Goal: Communication & Community: Ask a question

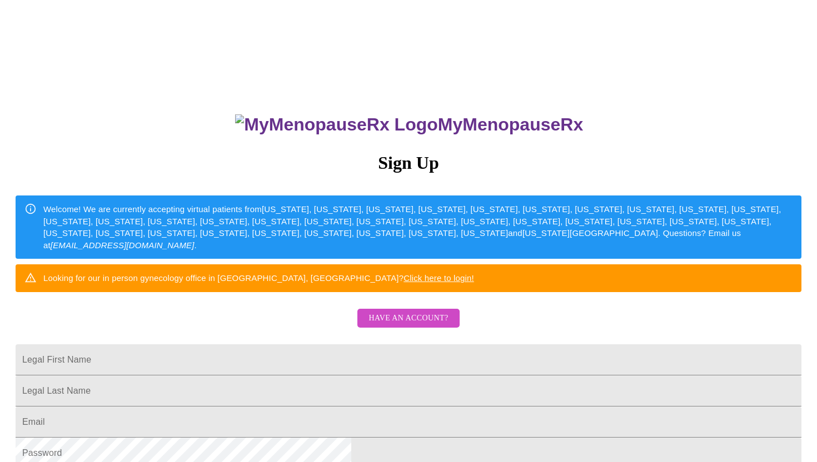
click at [388, 326] on span "Have an account?" at bounding box center [407, 319] width 79 height 14
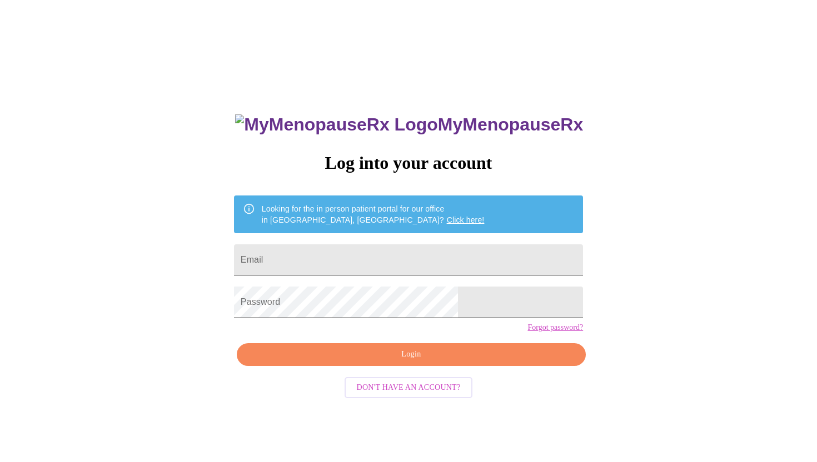
click at [439, 257] on input "Email" at bounding box center [408, 260] width 349 height 31
type input "[EMAIL_ADDRESS][DOMAIN_NAME]"
click at [502, 362] on span "Login" at bounding box center [411, 355] width 323 height 14
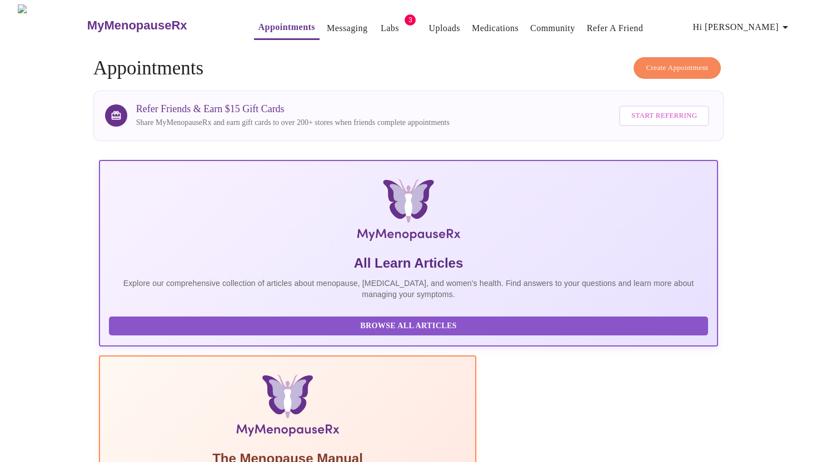
click at [381, 23] on link "Labs" at bounding box center [390, 29] width 18 height 16
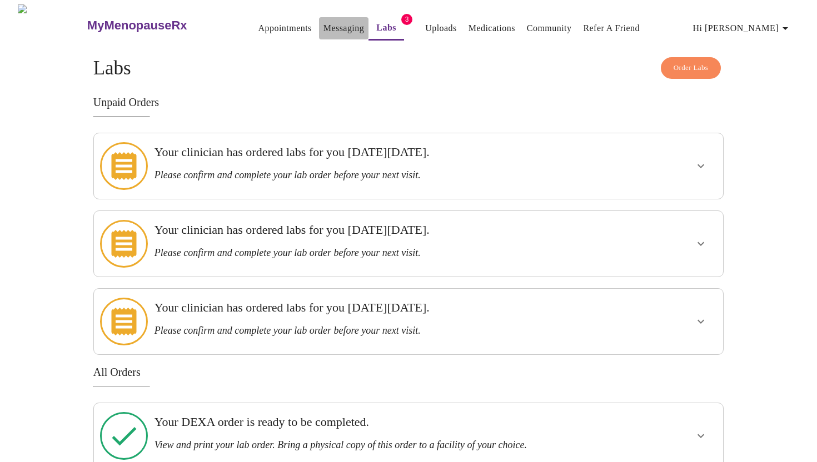
click at [325, 23] on link "Messaging" at bounding box center [343, 29] width 41 height 16
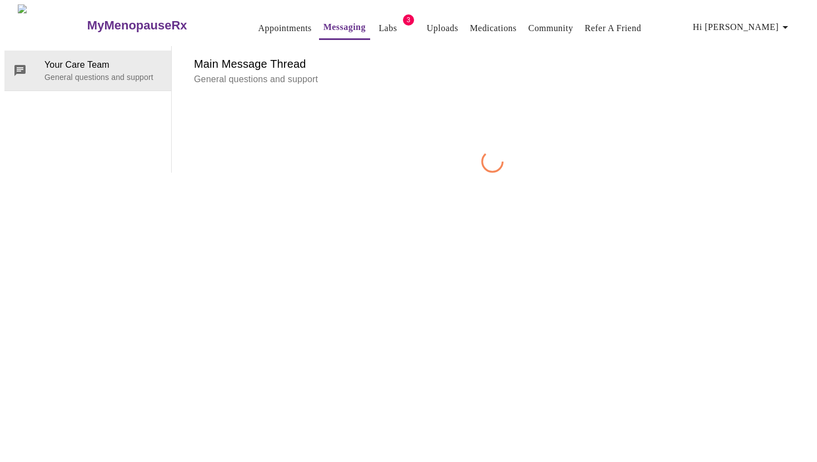
scroll to position [42, 0]
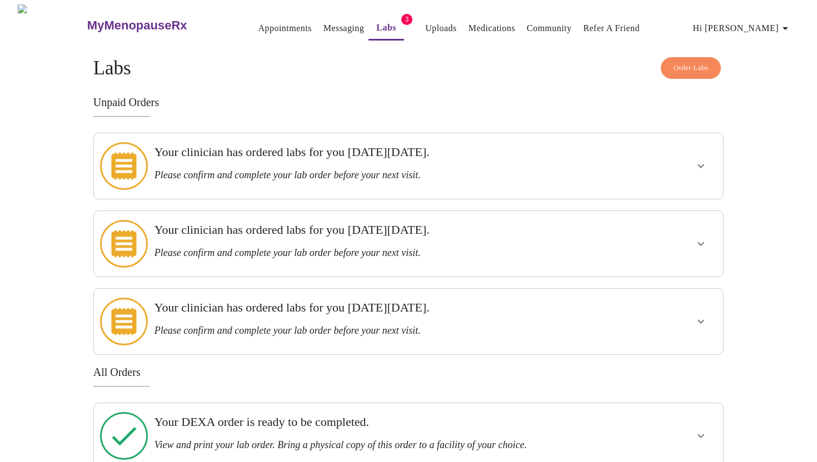
click at [258, 29] on link "Appointments" at bounding box center [284, 29] width 53 height 16
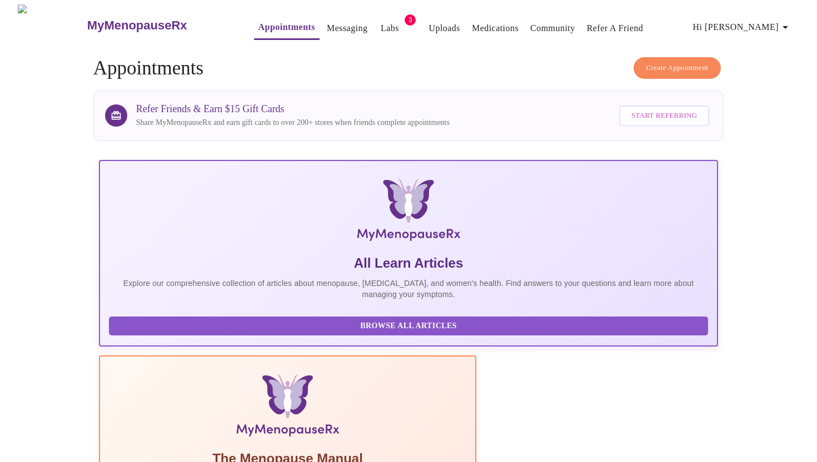
click at [327, 21] on link "Messaging" at bounding box center [347, 29] width 41 height 16
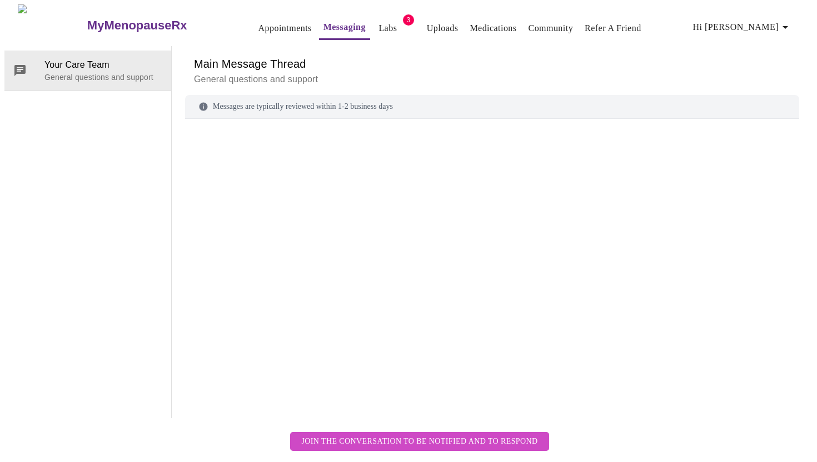
scroll to position [42, 0]
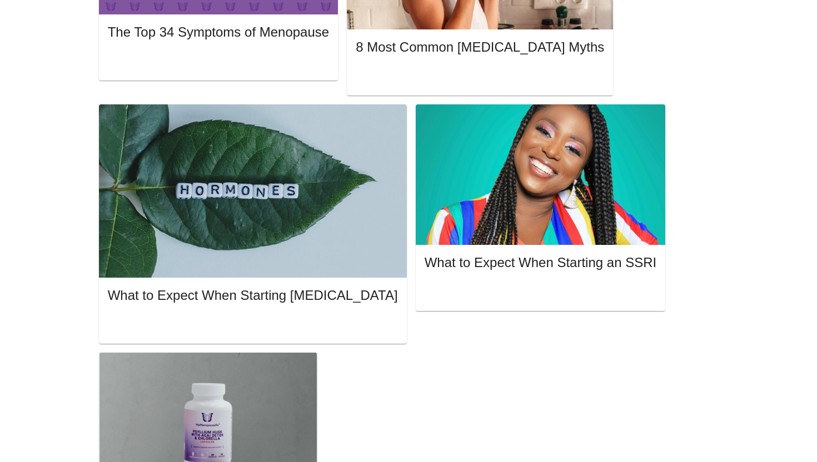
scroll to position [670, 0]
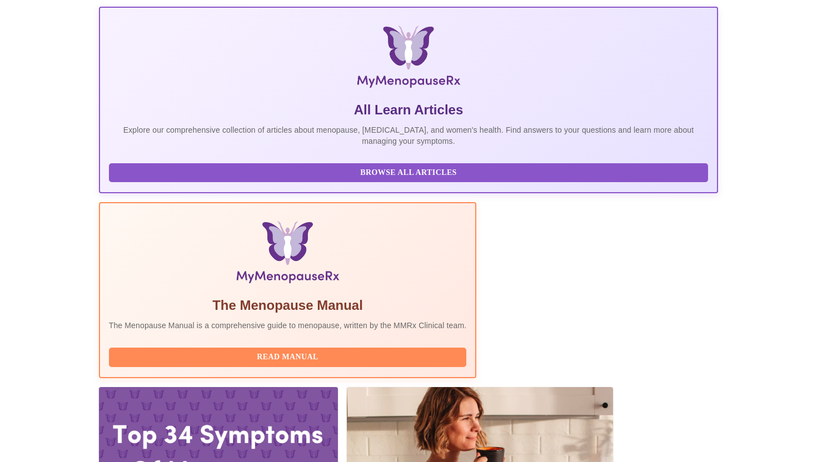
scroll to position [0, 0]
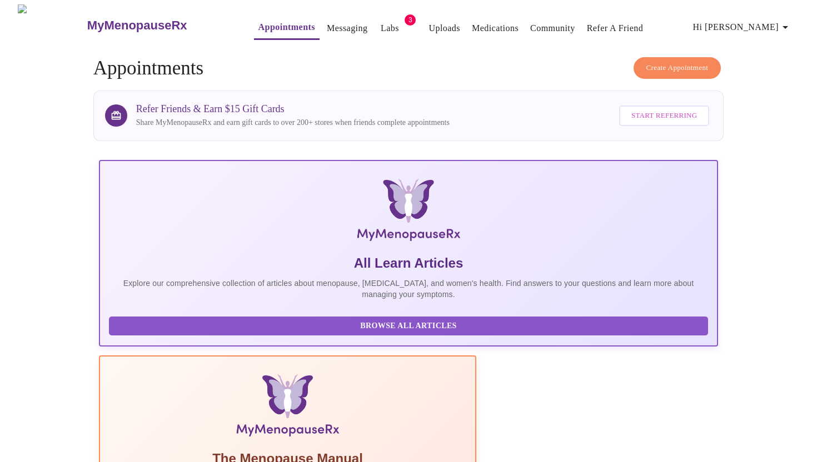
click at [327, 24] on link "Messaging" at bounding box center [347, 29] width 41 height 16
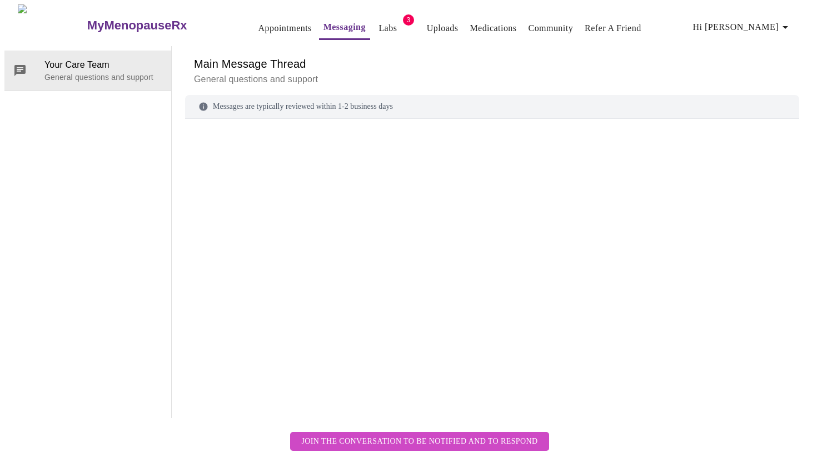
scroll to position [42, 0]
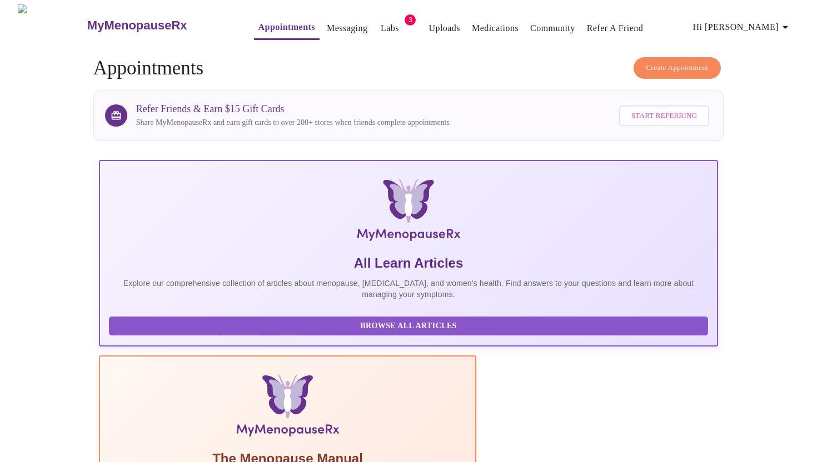
click at [332, 23] on link "Messaging" at bounding box center [347, 29] width 41 height 16
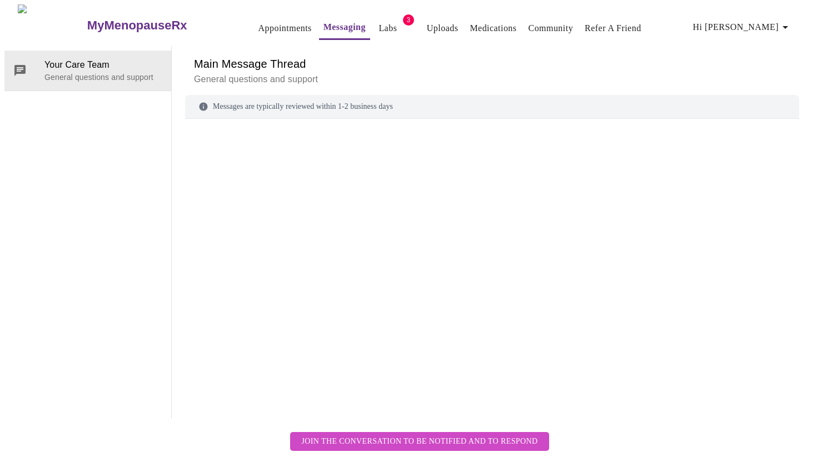
scroll to position [42, 0]
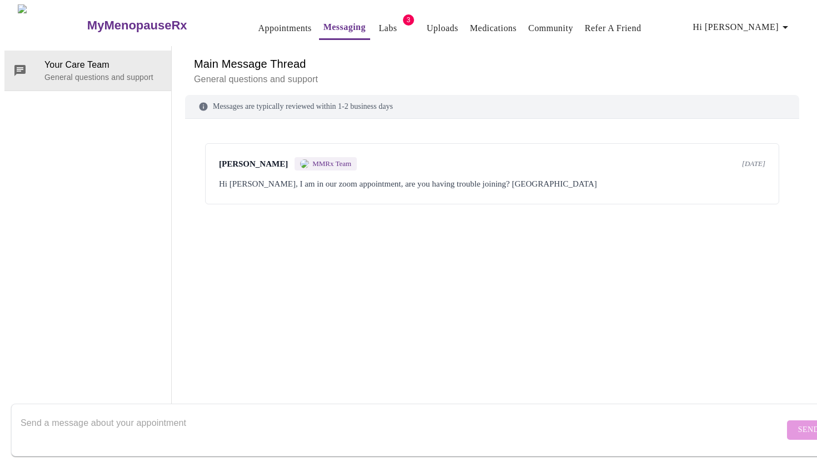
click at [350, 412] on textarea "Send a message about your appointment" at bounding box center [403, 430] width 764 height 36
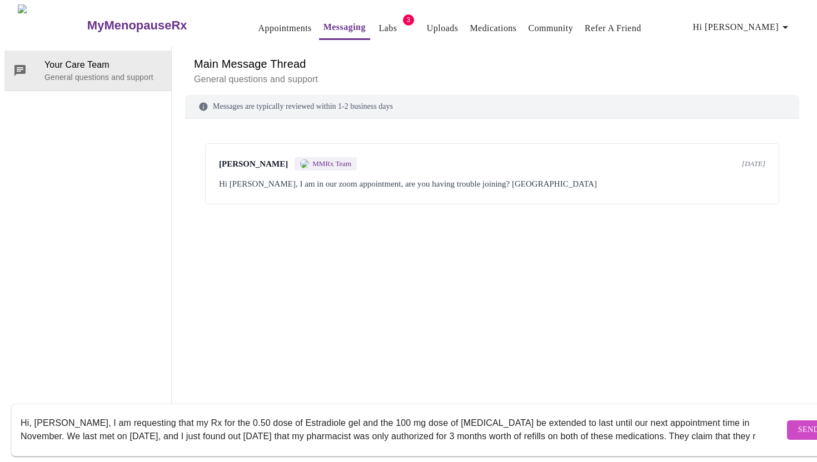
scroll to position [7, 0]
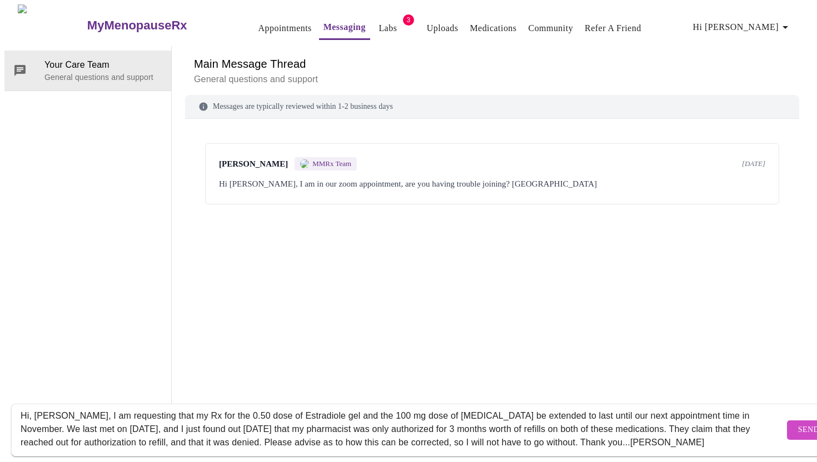
type textarea "Hi, [PERSON_NAME], I am requesting that my Rx for the 0.50 dose of Estradiole g…"
click at [798, 423] on span "Send" at bounding box center [808, 430] width 21 height 14
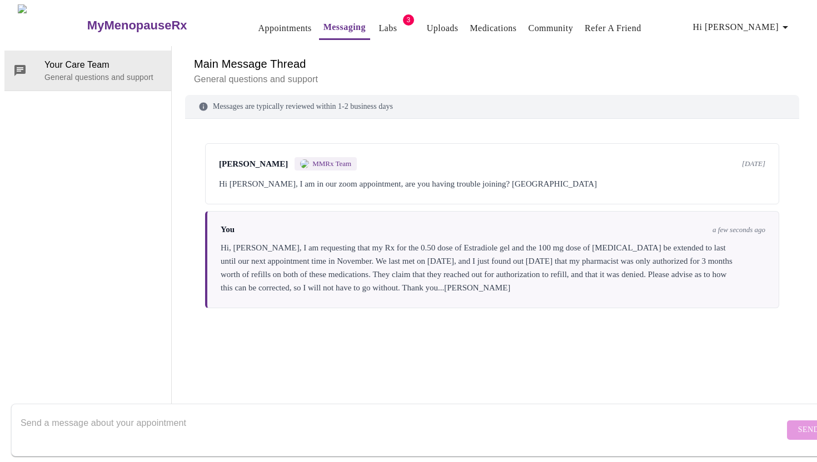
scroll to position [0, 0]
